Goal: Task Accomplishment & Management: Complete application form

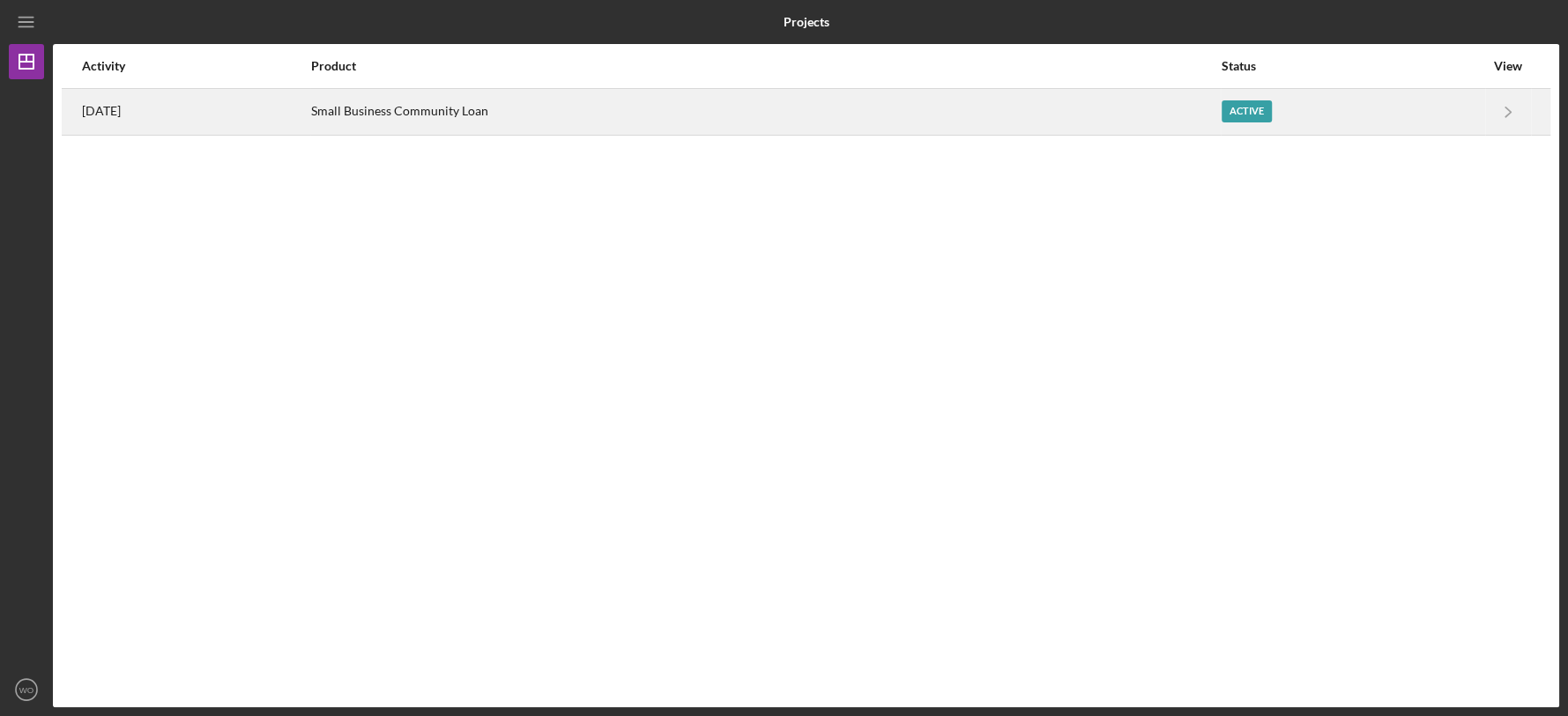
click at [991, 110] on div "Small Business Community Loan" at bounding box center [765, 112] width 909 height 44
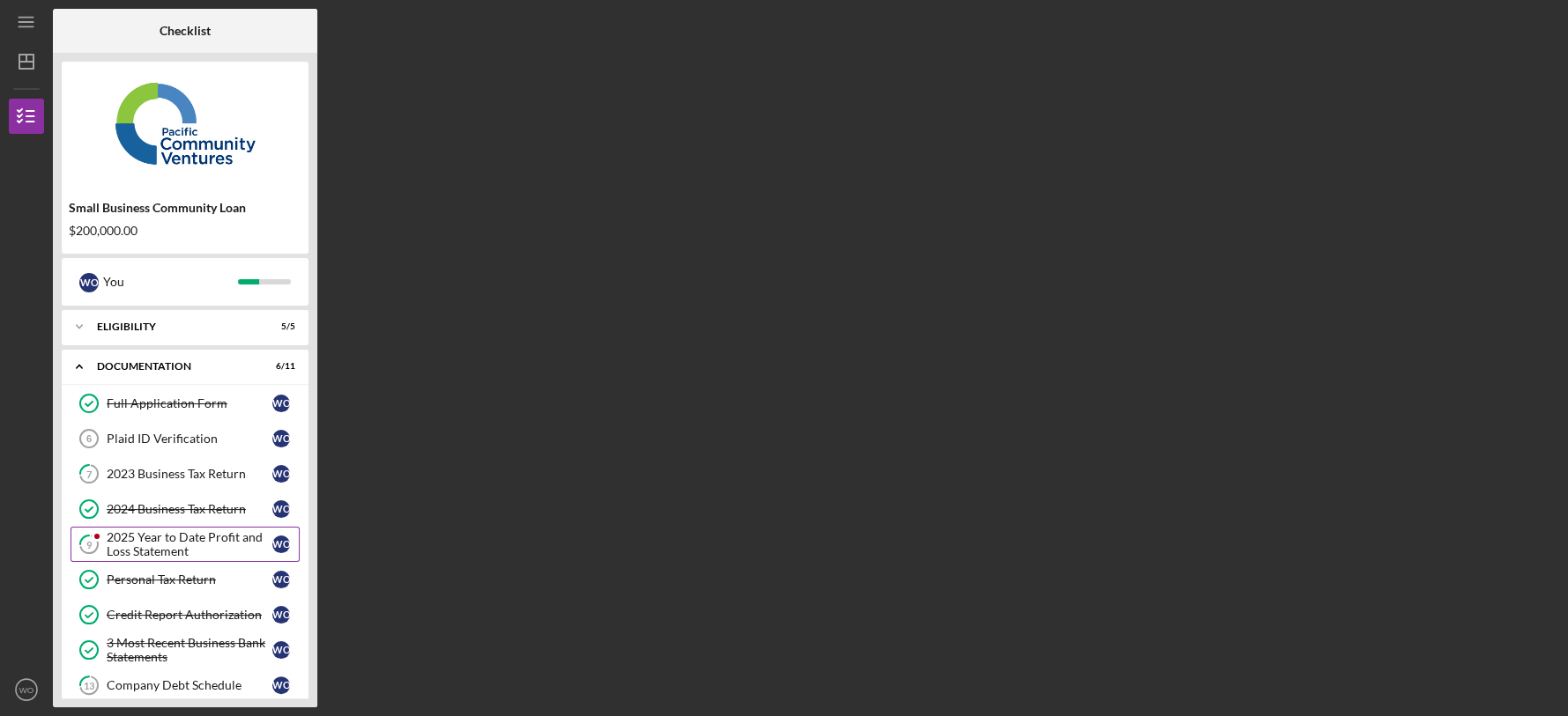
click at [187, 539] on div "2025 Year to Date Profit and Loss Statement" at bounding box center [189, 545] width 165 height 28
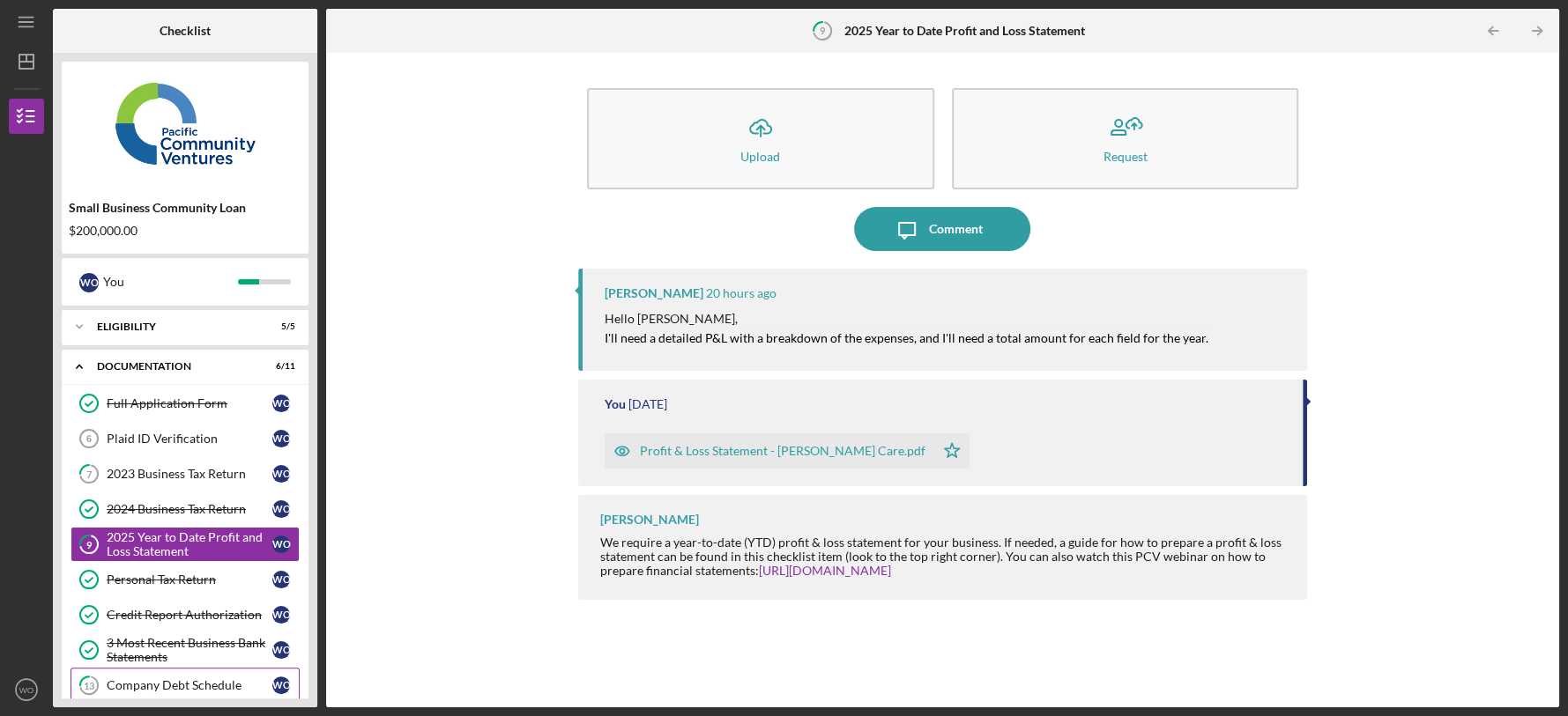
click at [223, 683] on div "Company Debt Schedule" at bounding box center [189, 685] width 165 height 14
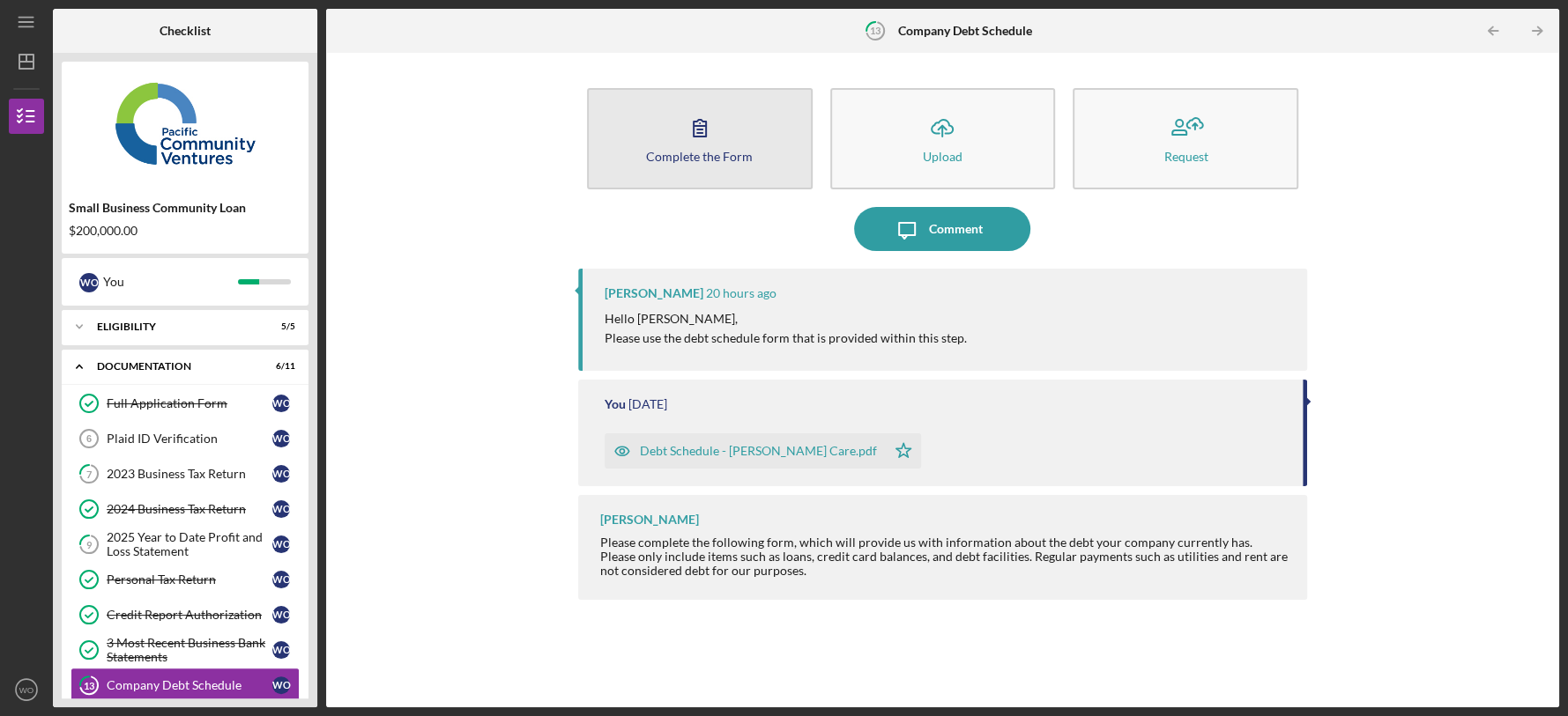
click at [706, 139] on icon "button" at bounding box center [699, 127] width 44 height 44
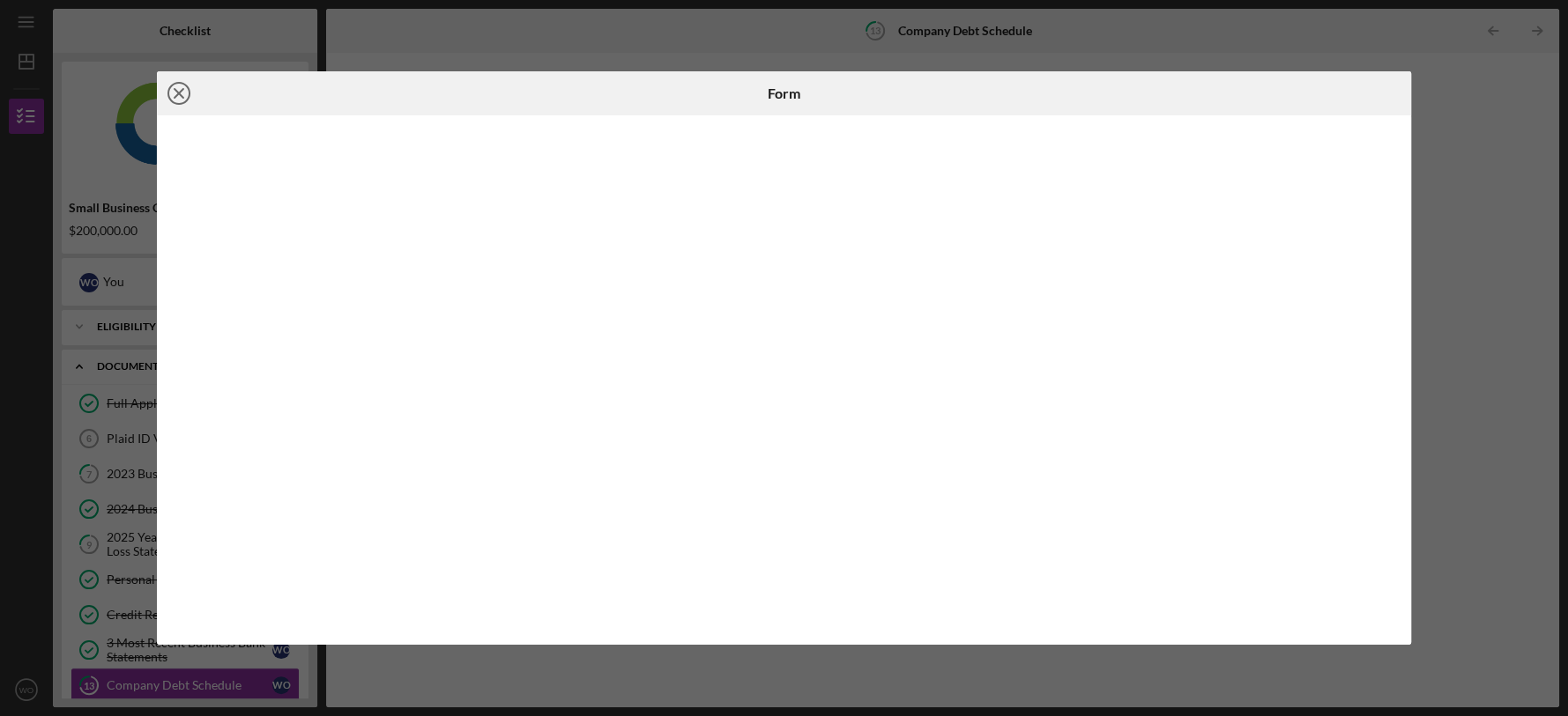
click at [179, 94] on line at bounding box center [178, 93] width 9 height 9
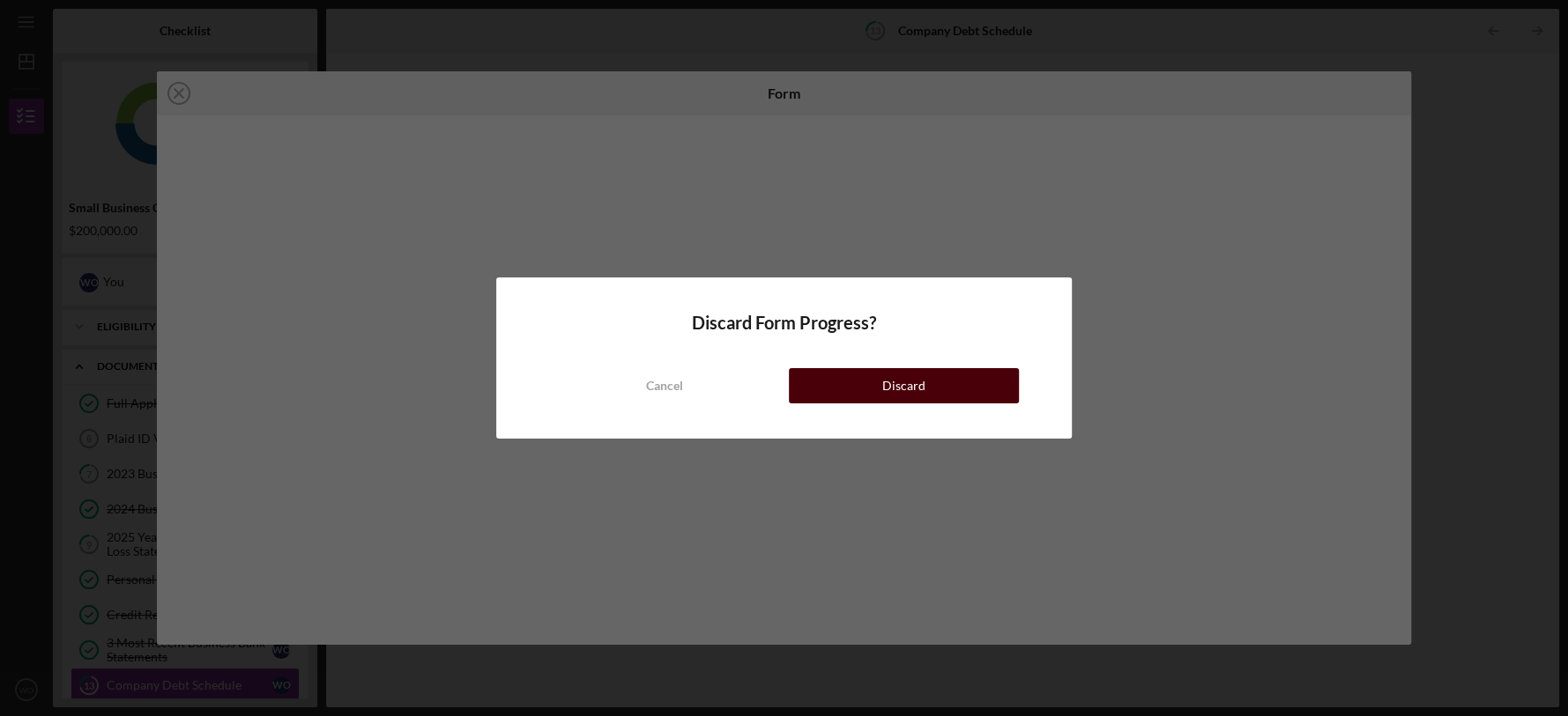
click at [872, 394] on button "Discard" at bounding box center [905, 385] width 231 height 35
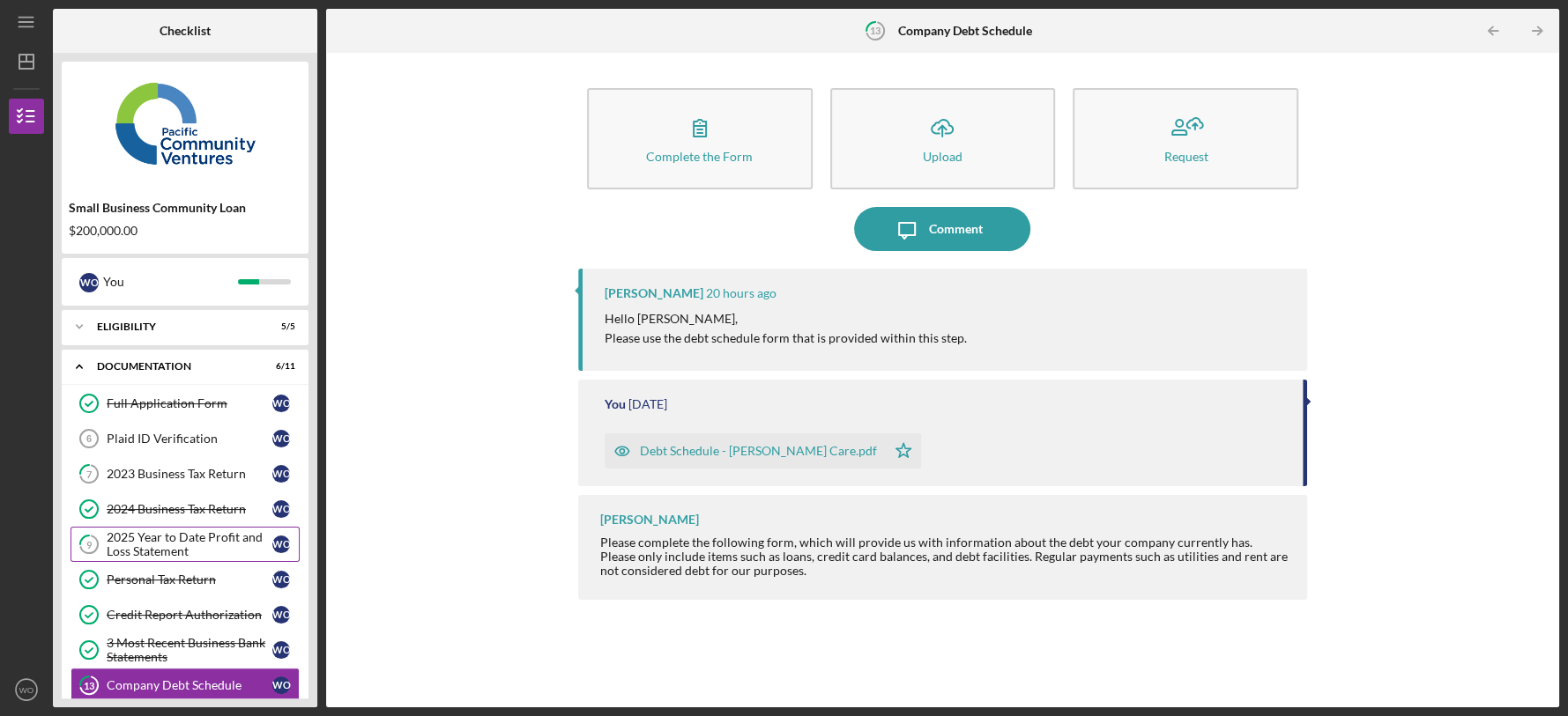
click at [177, 549] on div "2025 Year to Date Profit and Loss Statement" at bounding box center [189, 545] width 165 height 28
